Goal: Information Seeking & Learning: Learn about a topic

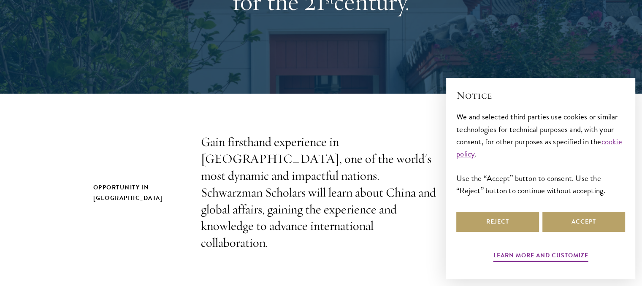
scroll to position [170, 0]
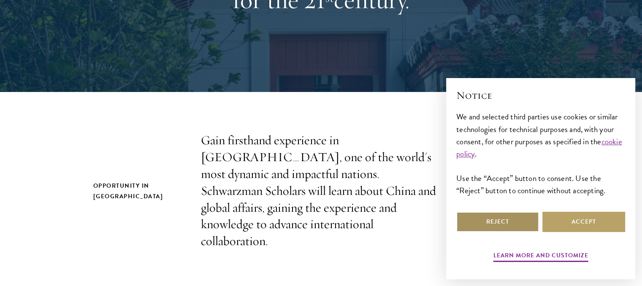
click at [494, 224] on button "Reject" at bounding box center [497, 222] width 83 height 20
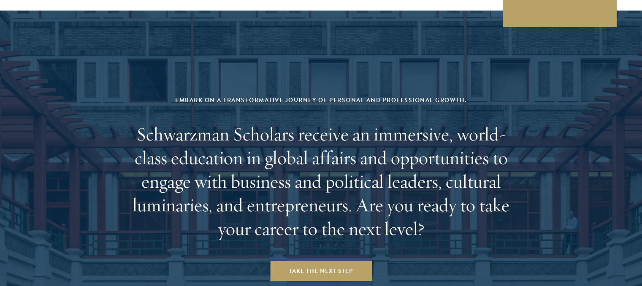
scroll to position [3544, 0]
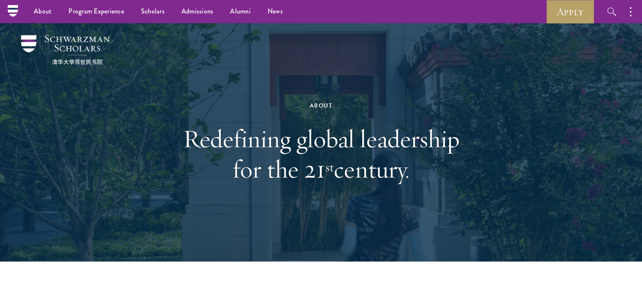
scroll to position [0, 0]
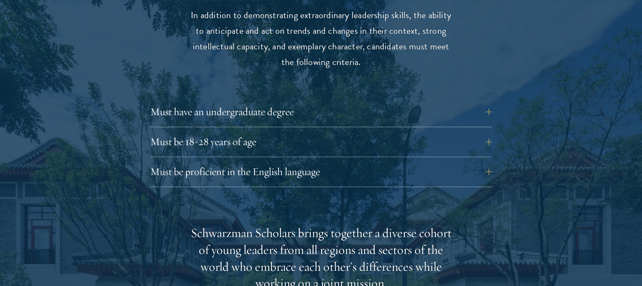
scroll to position [1163, 0]
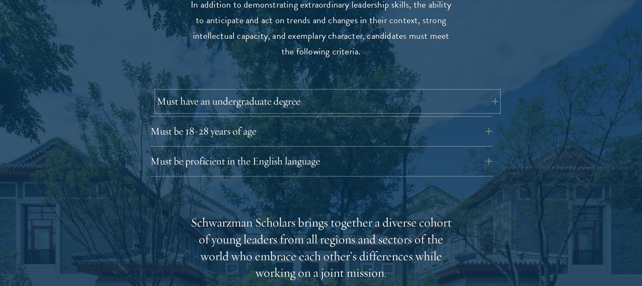
click at [496, 101] on button "Must have an undergraduate degree" at bounding box center [328, 101] width 342 height 20
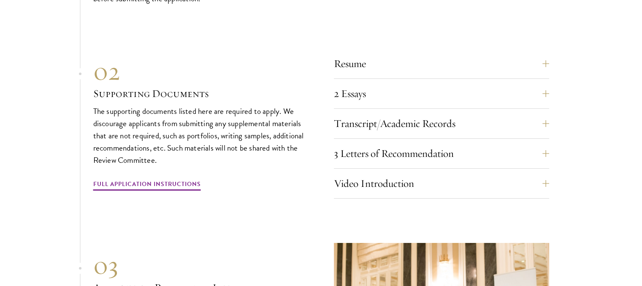
scroll to position [2773, 0]
click at [552, 152] on button "3 Letters of Recommendation" at bounding box center [447, 153] width 215 height 20
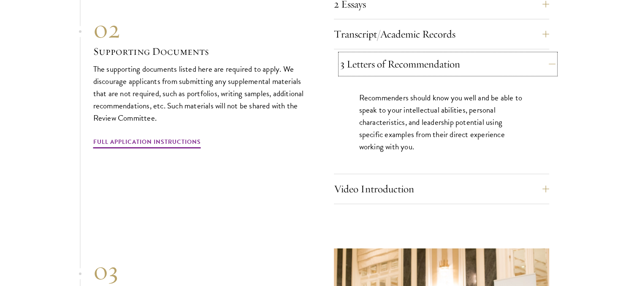
scroll to position [2764, 0]
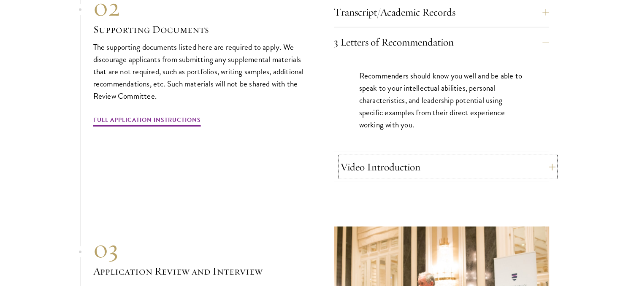
click at [552, 164] on button "Video Introduction" at bounding box center [447, 167] width 215 height 20
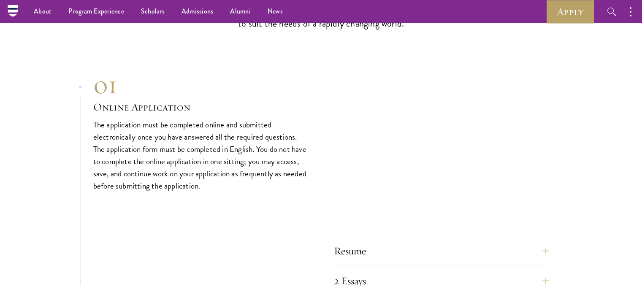
scroll to position [2465, 0]
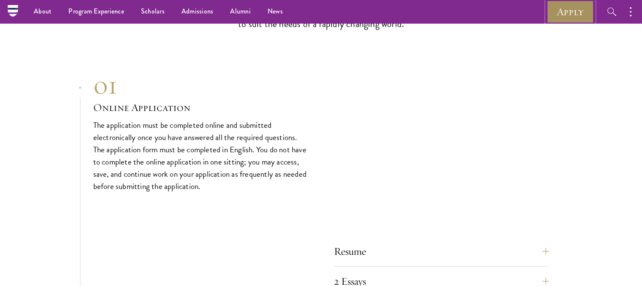
click at [570, 8] on link "Apply" at bounding box center [569, 11] width 47 height 23
